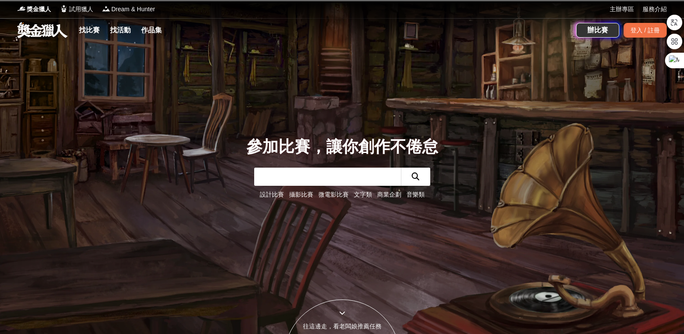
drag, startPoint x: 0, startPoint y: 0, endPoint x: 97, endPoint y: 31, distance: 101.5
click at [97, 31] on link "找比賽" at bounding box center [90, 30] width 28 height 12
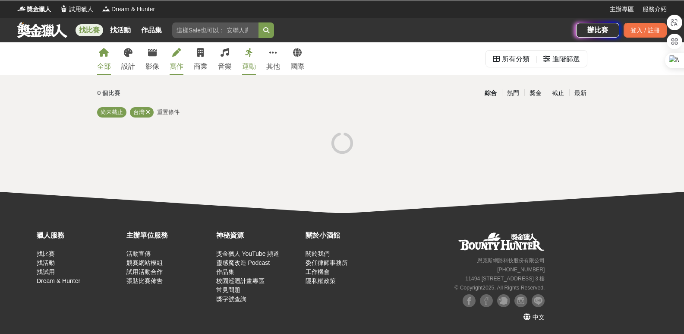
click at [177, 58] on link "寫作" at bounding box center [177, 58] width 14 height 32
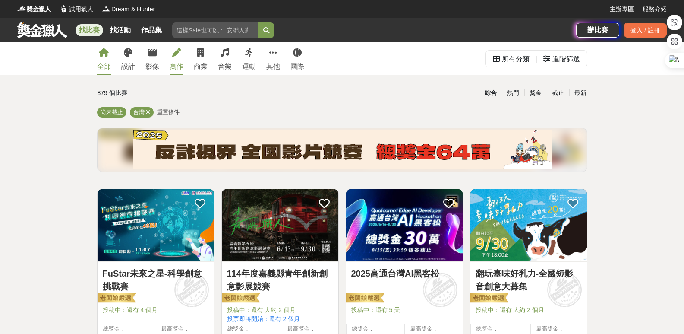
click at [175, 58] on link "寫作" at bounding box center [177, 58] width 14 height 32
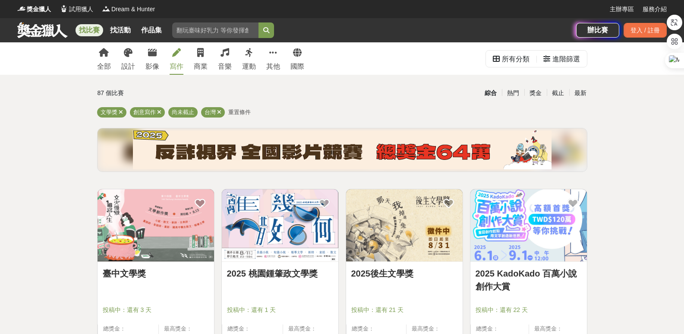
click at [299, 273] on link "2025 桃園鍾肇政文學獎" at bounding box center [280, 273] width 106 height 13
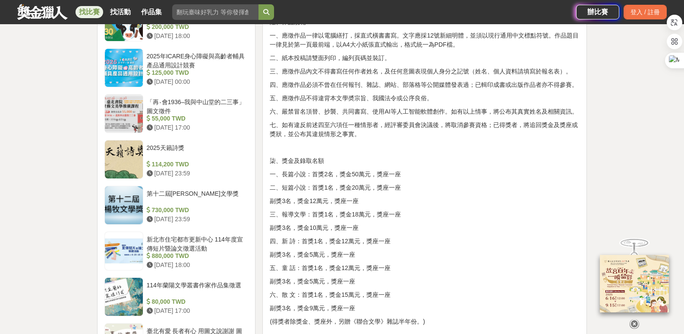
scroll to position [777, 0]
click at [363, 200] on p "副獎3名，獎金12萬元，獎座一座" at bounding box center [425, 200] width 310 height 9
click at [366, 272] on div "壹、宗旨 為發掘及培植文學人才，推廣文藝欣賞之風氣，以鼓勵愛好文學人士創作。 貳、辦理單位 一、指導單位：桃園市政府、桃園市議會 二、主辦單位：桃園市政府文化…" at bounding box center [425, 117] width 310 height 1193
click at [362, 264] on p "五、童 話：首獎1名，獎金12萬元，獎座一座" at bounding box center [425, 266] width 310 height 9
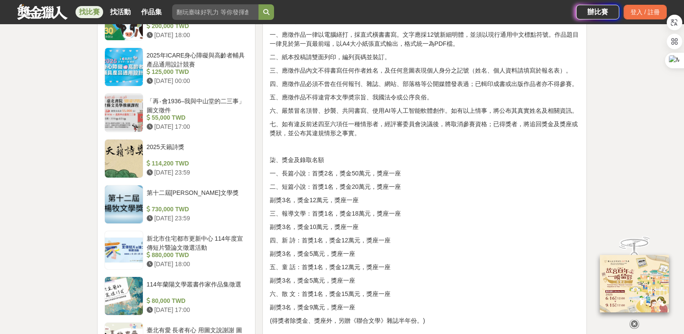
click at [362, 264] on p "五、童 話：首獎1名，獎金12萬元，獎座一座" at bounding box center [425, 266] width 310 height 9
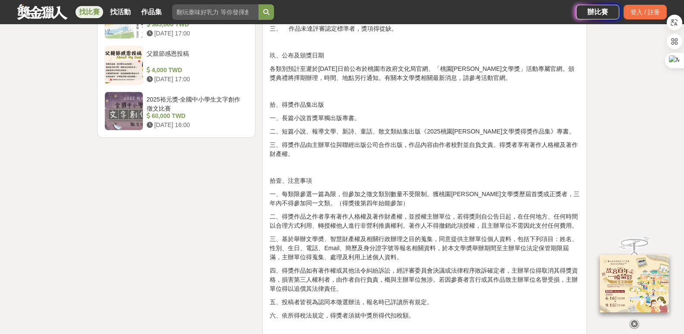
scroll to position [1036, 0]
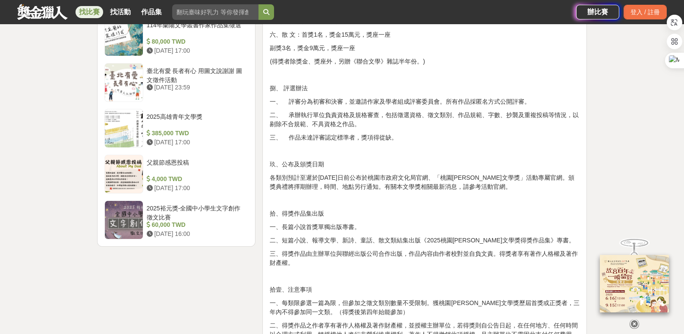
click at [341, 200] on p at bounding box center [425, 200] width 310 height 9
click at [339, 186] on p "各類別預計至遲於114年11月21日前公布於桃園市政府文化局官網、「桃園鍾肇政文學獎」活動專屬官網。頒獎典禮將擇期辦理，時間、地點另行通知。有關本文學獎相關最…" at bounding box center [425, 182] width 310 height 18
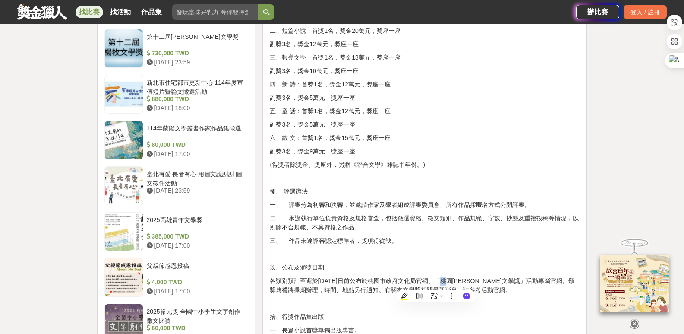
scroll to position [906, 0]
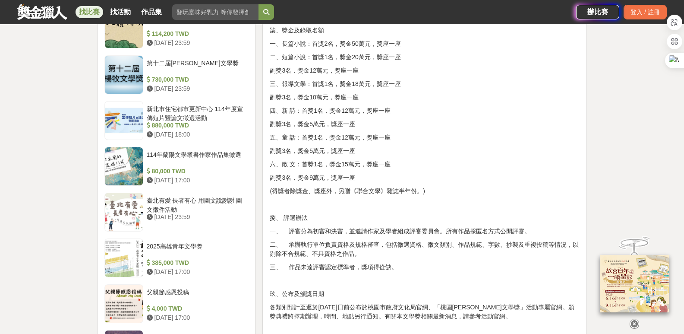
click at [336, 128] on p "副獎3名，獎金5萬元，獎座一座" at bounding box center [425, 124] width 310 height 9
click at [326, 136] on p "五、童 話：首獎1名，獎金12萬元，獎座一座" at bounding box center [425, 137] width 310 height 9
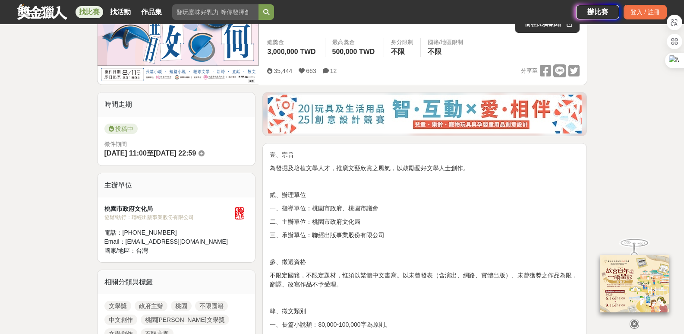
scroll to position [0, 0]
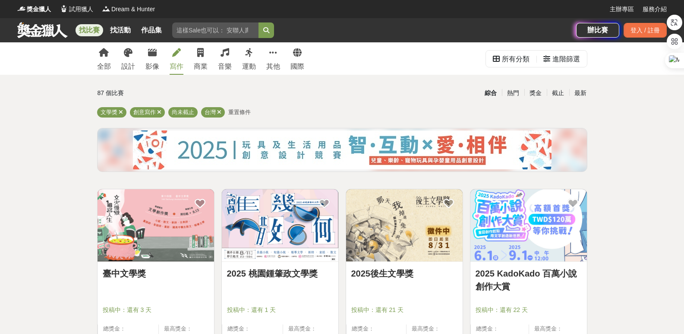
click at [130, 274] on link "臺中文學獎" at bounding box center [156, 273] width 106 height 13
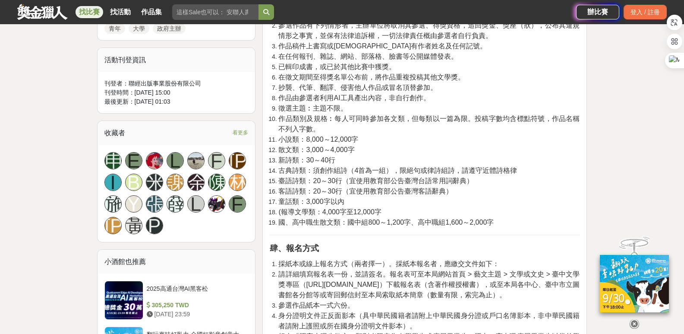
scroll to position [518, 0]
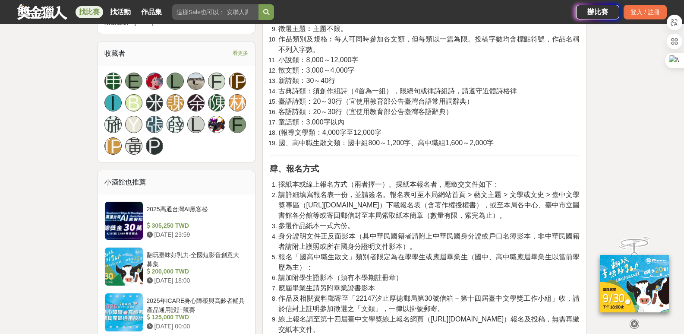
click at [388, 237] on span "身分證明文件正反面影本（具中華民國籍者請附上中華民國身分證或戶口名簿影本，非中華民國籍者請附上護照或所在國身分證明文件影本）。" at bounding box center [428, 241] width 301 height 18
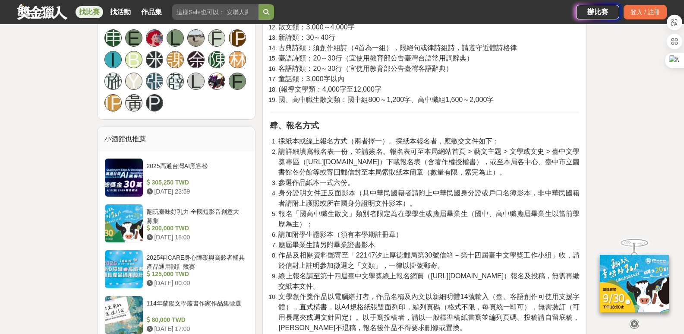
scroll to position [604, 0]
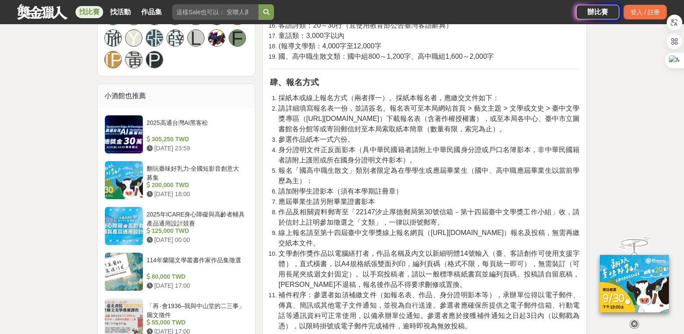
click at [370, 240] on li "線上報名請至第十四屆臺中文學獎線上報名網頁（[URL][DOMAIN_NAME]）報名及投稿，無需再繳交紙本文件。" at bounding box center [428, 237] width 301 height 21
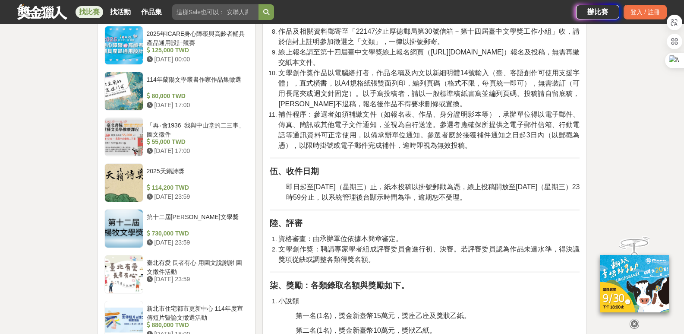
scroll to position [820, 0]
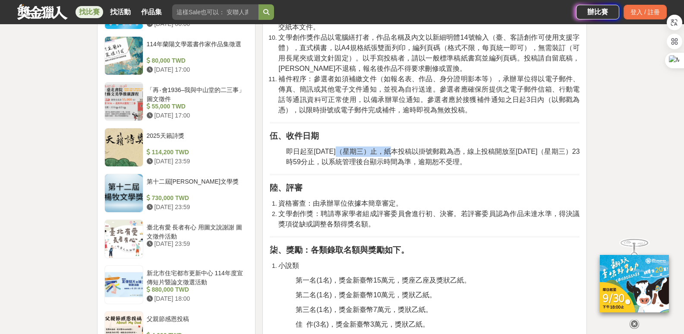
drag, startPoint x: 342, startPoint y: 152, endPoint x: 397, endPoint y: 150, distance: 54.8
click at [397, 150] on span "即日起至[DATE]（星期三）止，紙本投稿以掛號郵戳為憑，線上投稿開放至[DATE]（星期三）23時59分止，以系統管理後台顯示時間為準，逾期恕不受理。" at bounding box center [432, 157] width 293 height 18
click at [397, 193] on p "陸、評審" at bounding box center [425, 188] width 310 height 12
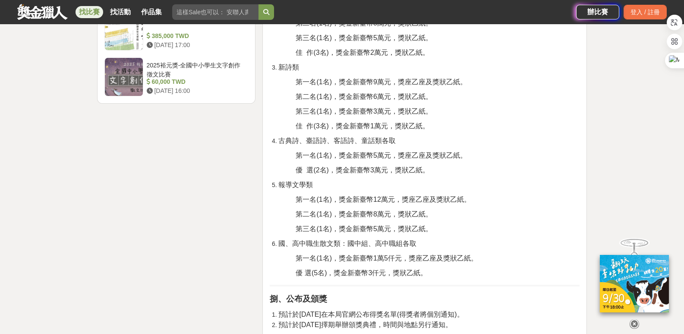
scroll to position [1165, 0]
drag, startPoint x: 296, startPoint y: 156, endPoint x: 464, endPoint y: 155, distance: 167.9
click at [464, 155] on span "第一名(1名)，獎金新臺幣5萬元，獎座乙座及獎狀乙紙。" at bounding box center [381, 154] width 171 height 7
click at [372, 169] on span "優 選(2名)，獎金新臺幣3萬元，獎狀乙紙。" at bounding box center [362, 169] width 133 height 7
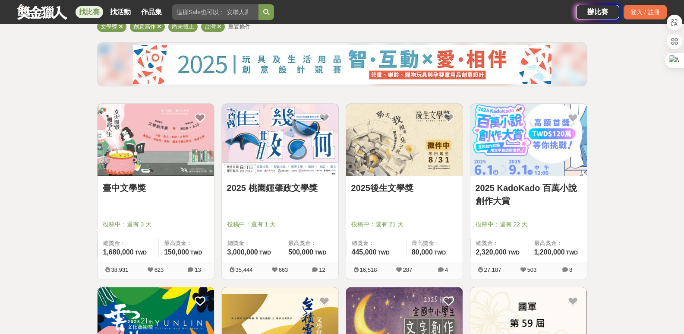
scroll to position [86, 0]
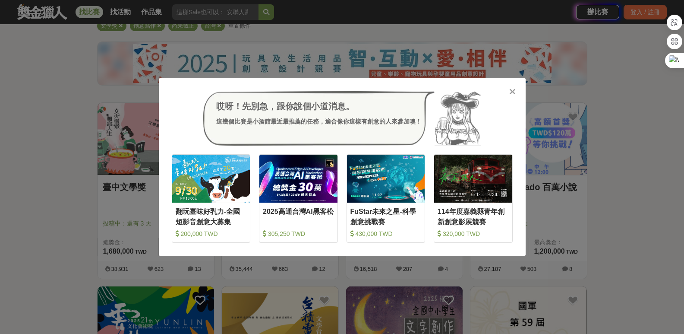
click at [514, 88] on icon at bounding box center [512, 91] width 6 height 9
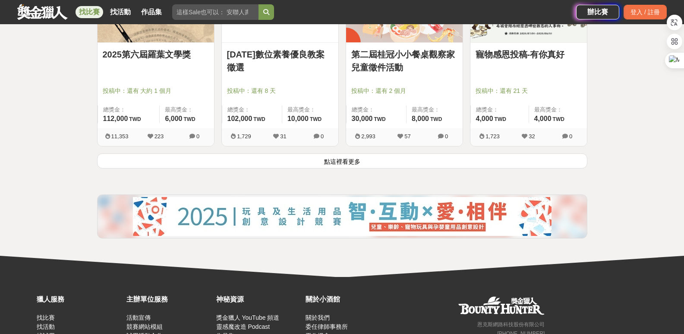
scroll to position [1199, 0]
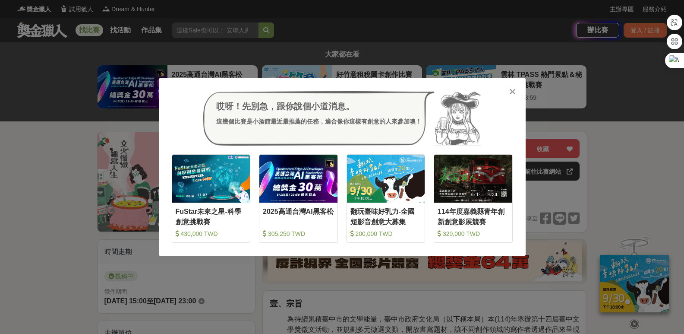
click at [514, 91] on icon at bounding box center [512, 91] width 6 height 9
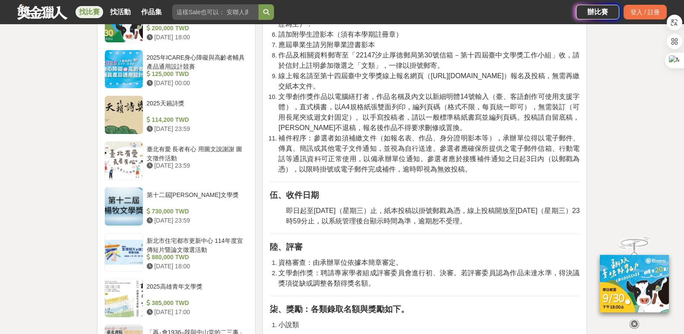
scroll to position [863, 0]
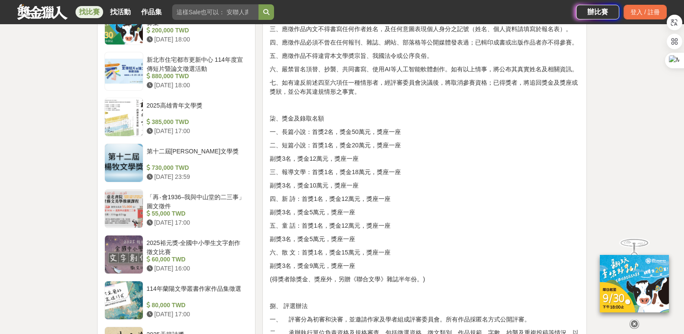
scroll to position [820, 0]
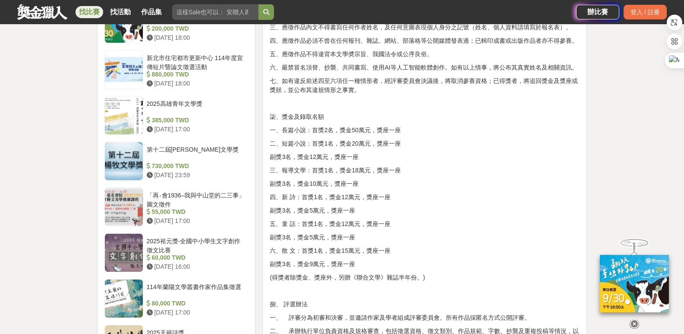
click at [426, 195] on p "四、新 詩：首獎1名，獎金12萬元，獎座一座" at bounding box center [425, 196] width 310 height 9
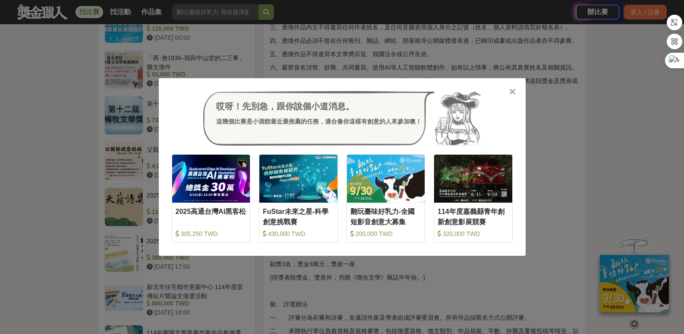
click at [510, 91] on icon at bounding box center [512, 91] width 6 height 9
